Goal: Task Accomplishment & Management: Use online tool/utility

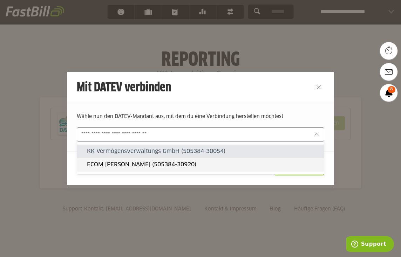
click at [157, 164] on slot "ECOM Knutas, Alexander (505384-30920)" at bounding box center [203, 165] width 232 height 8
type input "**********"
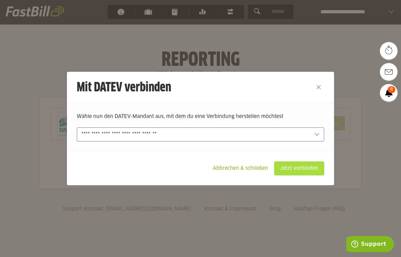
click at [292, 169] on slot "Jetzt verbinden" at bounding box center [298, 168] width 49 height 13
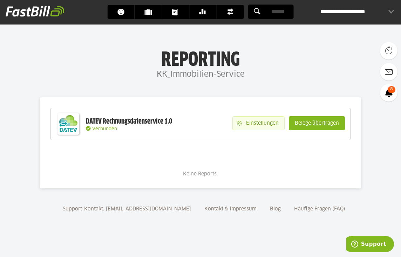
click at [264, 124] on slot "Einstellungen" at bounding box center [263, 123] width 42 height 13
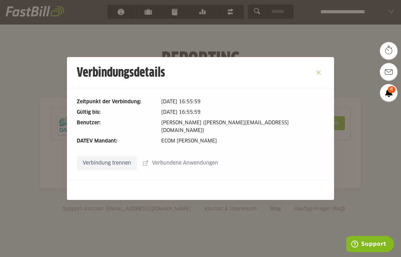
click at [320, 75] on button "Close" at bounding box center [318, 72] width 11 height 11
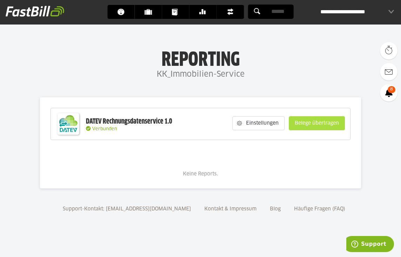
click at [334, 125] on slot "Belege übertragen" at bounding box center [316, 123] width 55 height 13
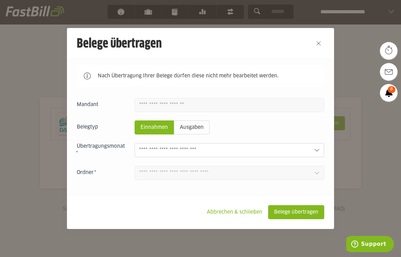
scroll to position [6, 0]
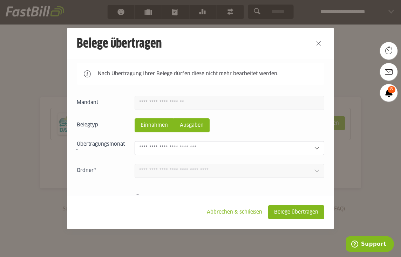
click at [200, 128] on slot "Ausgaben" at bounding box center [191, 125] width 35 height 13
click at [165, 124] on slot "Einnahmen" at bounding box center [154, 125] width 39 height 13
click at [188, 123] on slot "Ausgaben" at bounding box center [191, 125] width 35 height 13
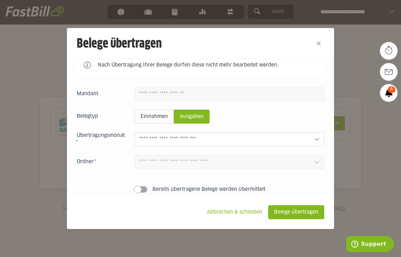
scroll to position [22, 0]
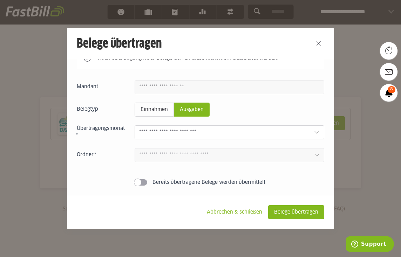
click at [276, 134] on input "text" at bounding box center [223, 133] width 169 height 8
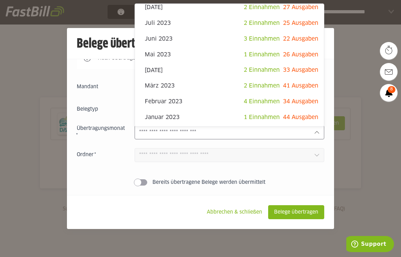
scroll to position [0, 0]
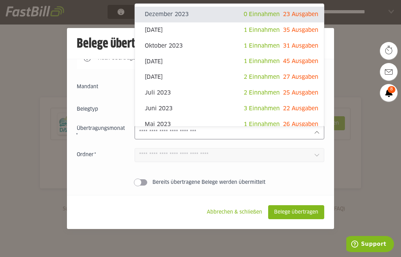
click at [298, 132] on input "text" at bounding box center [223, 133] width 169 height 8
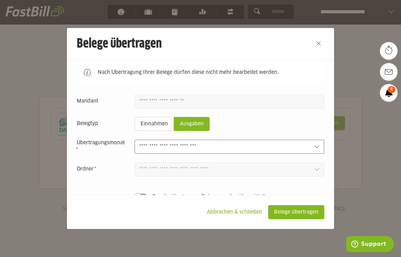
scroll to position [10, 0]
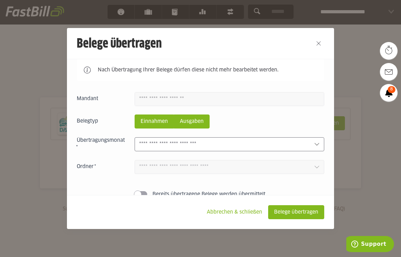
click at [159, 121] on slot "Einnahmen" at bounding box center [154, 121] width 39 height 13
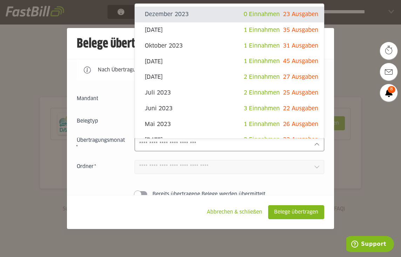
click at [229, 145] on input "text" at bounding box center [223, 144] width 169 height 8
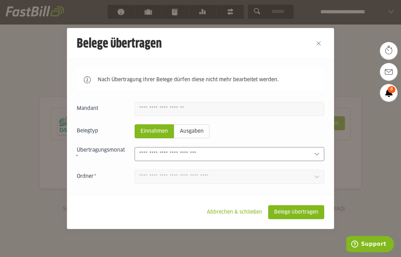
scroll to position [0, 0]
click at [318, 43] on button "Close" at bounding box center [318, 43] width 11 height 11
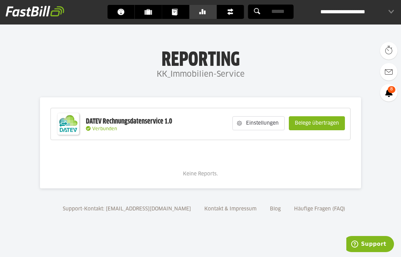
click at [201, 15] on span "Banking" at bounding box center [205, 12] width 12 height 14
